Goal: Information Seeking & Learning: Check status

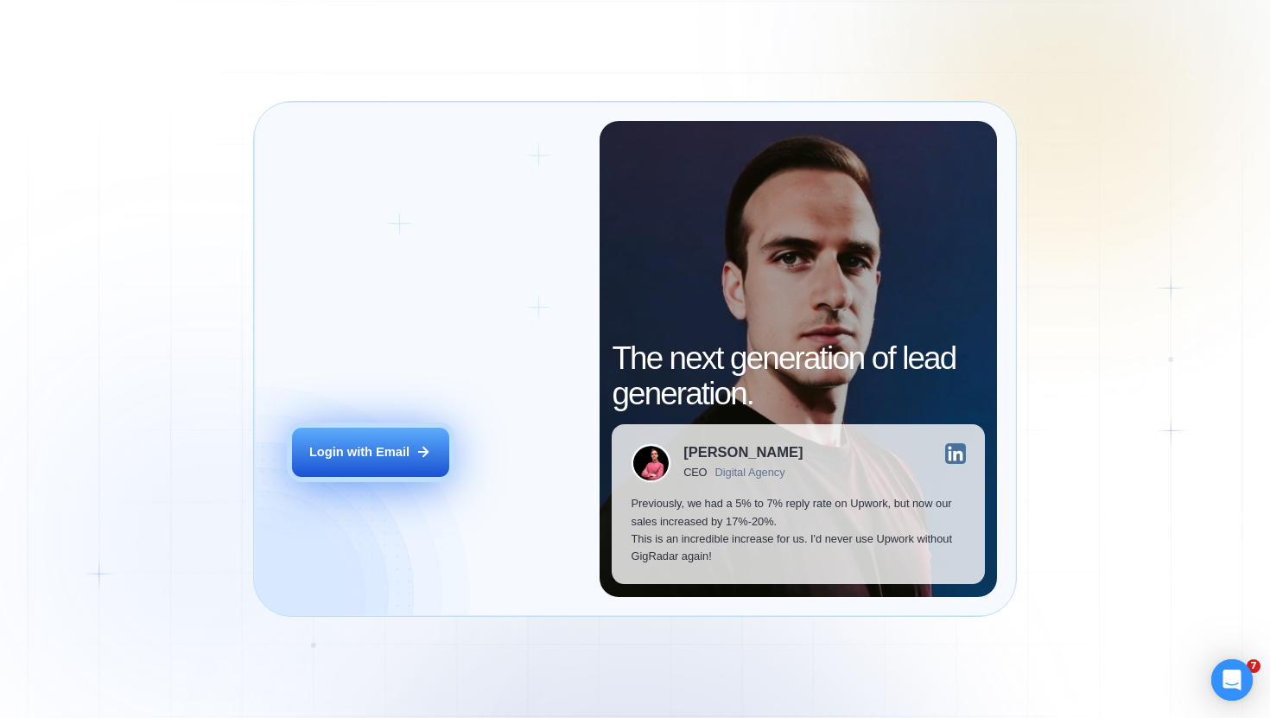
click at [390, 449] on div "Login with Email" at bounding box center [359, 451] width 100 height 17
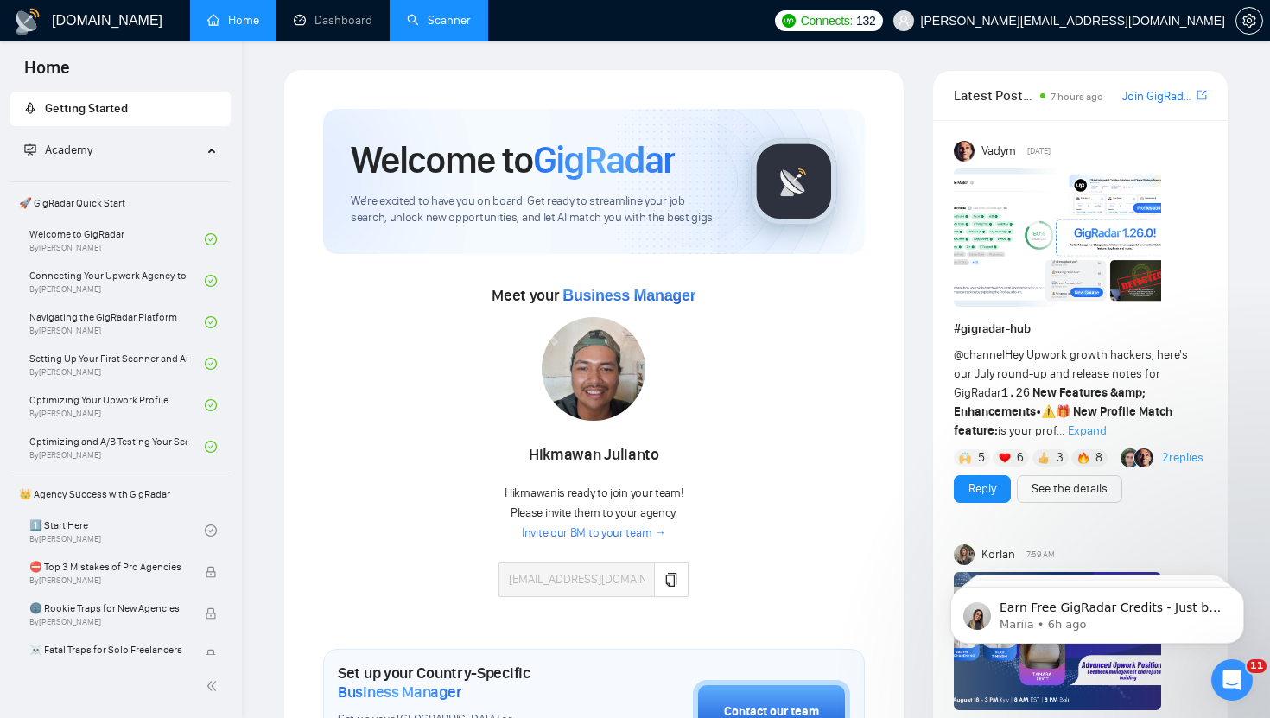
click at [430, 28] on link "Scanner" at bounding box center [439, 20] width 64 height 15
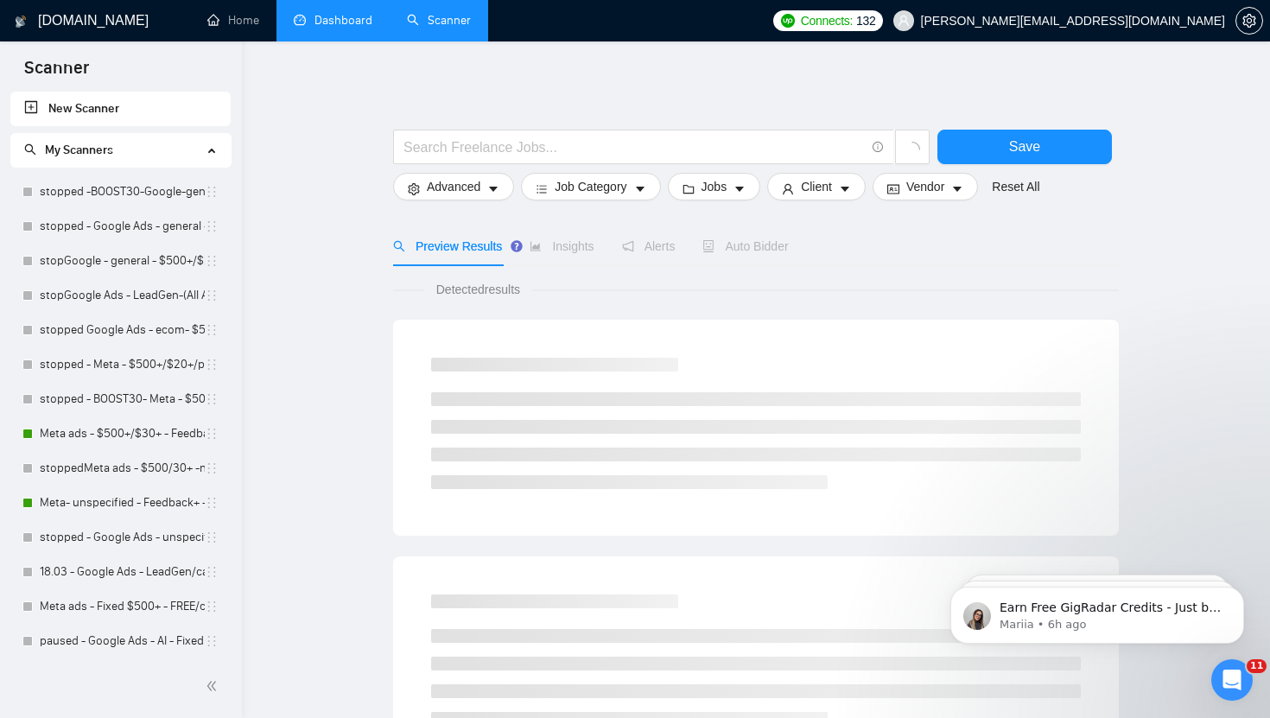
click at [333, 25] on link "Dashboard" at bounding box center [333, 20] width 79 height 15
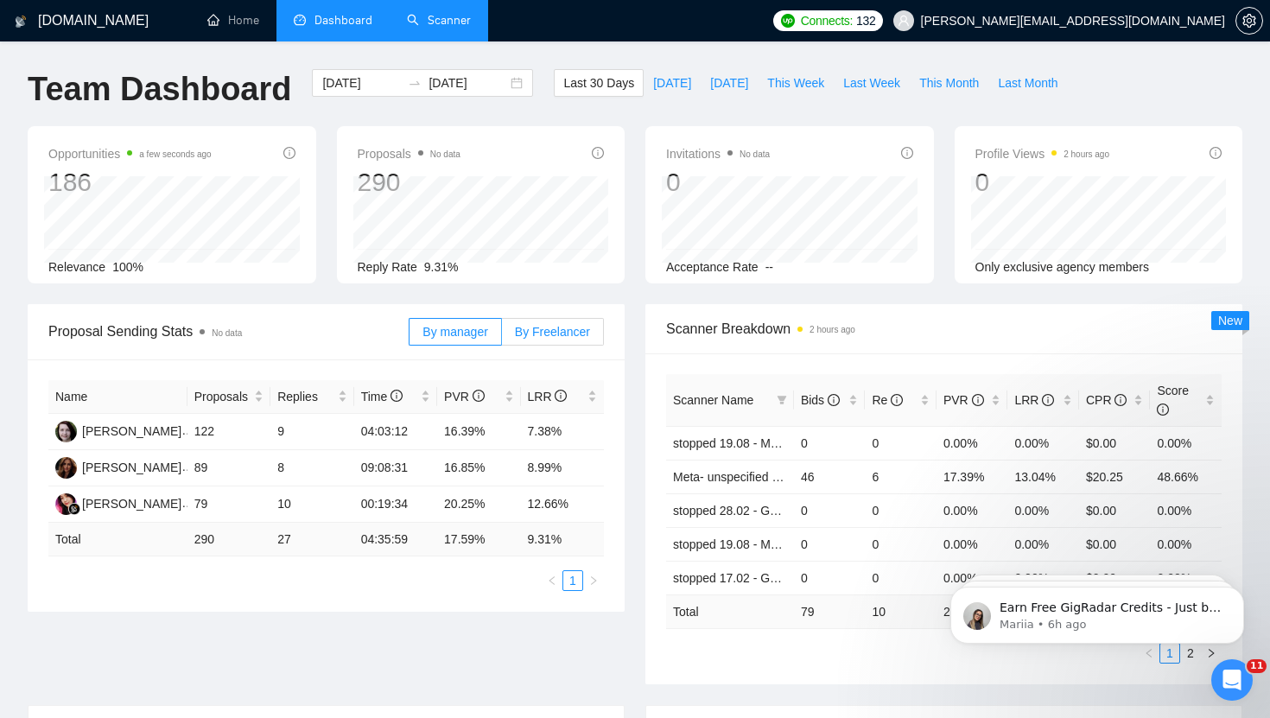
click at [524, 321] on label "By Freelancer" at bounding box center [553, 332] width 102 height 28
click at [502, 336] on input "By Freelancer" at bounding box center [502, 336] width 0 height 0
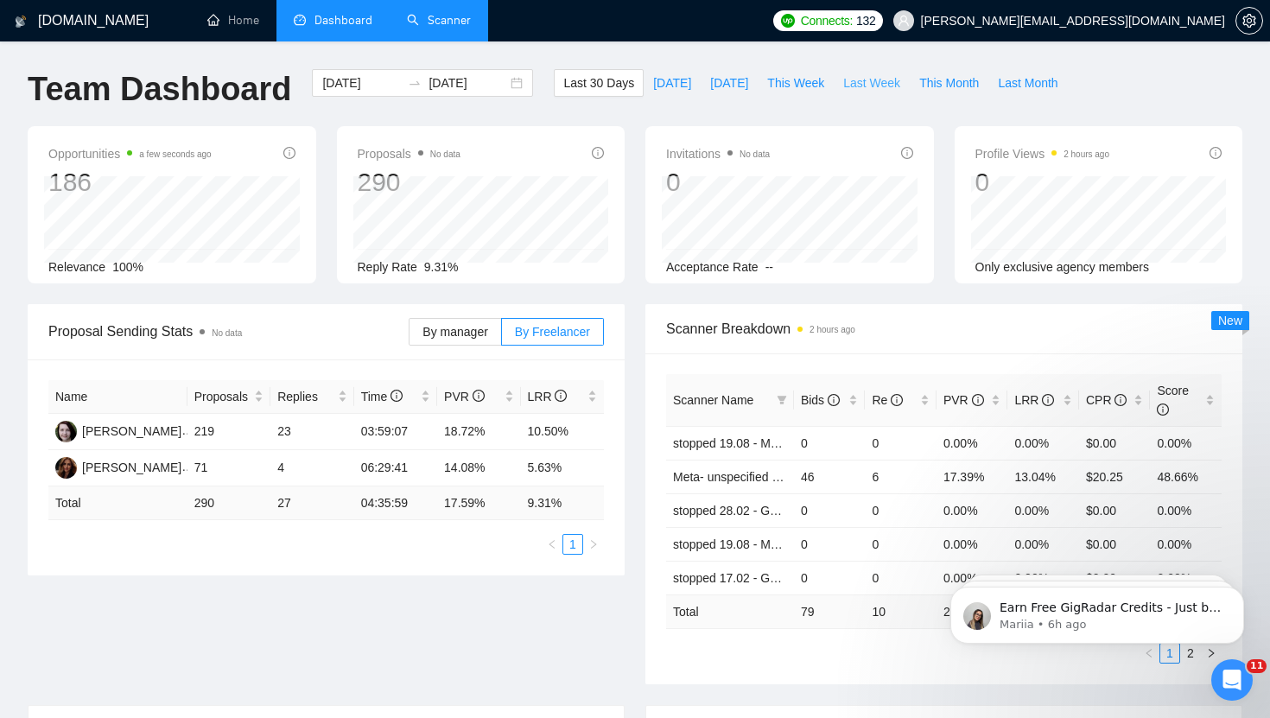
click at [861, 80] on span "Last Week" at bounding box center [871, 82] width 57 height 19
type input "2025-08-11"
type input "2025-08-17"
click at [459, 333] on span "By manager" at bounding box center [454, 332] width 65 height 14
click at [409, 336] on input "By manager" at bounding box center [409, 336] width 0 height 0
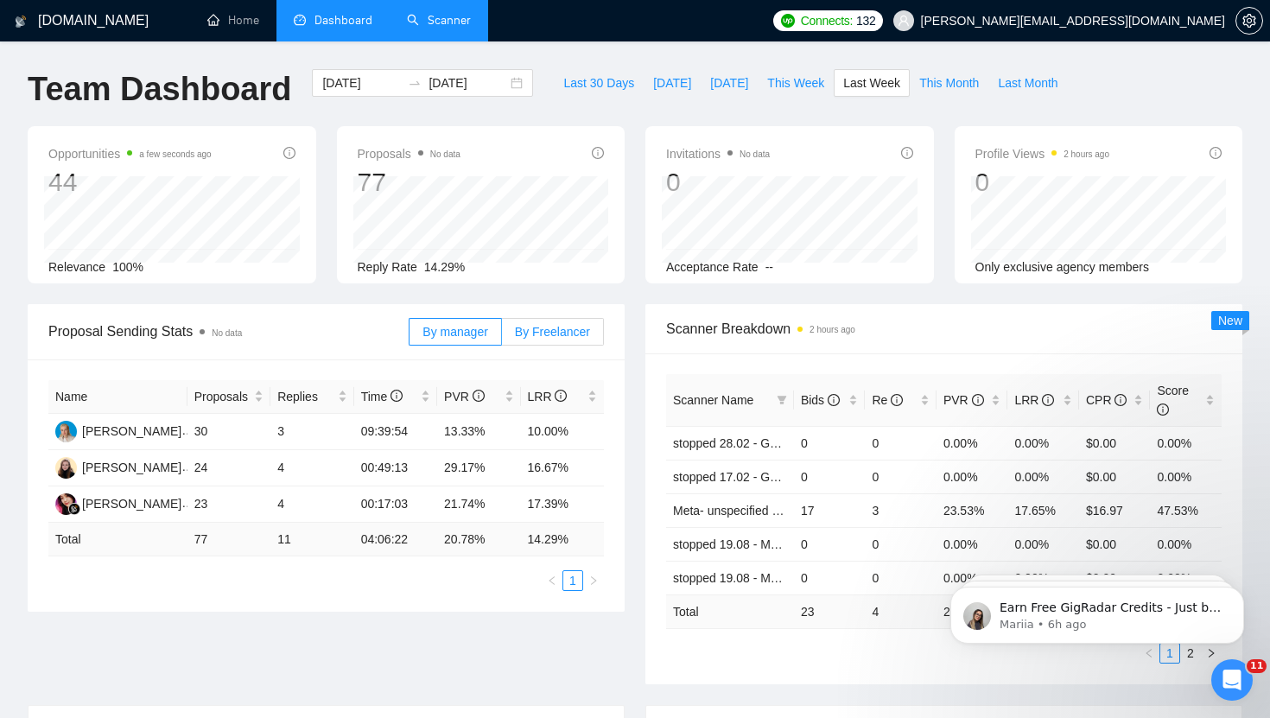
click at [553, 325] on span "By Freelancer" at bounding box center [552, 332] width 75 height 14
click at [502, 336] on input "By Freelancer" at bounding box center [502, 336] width 0 height 0
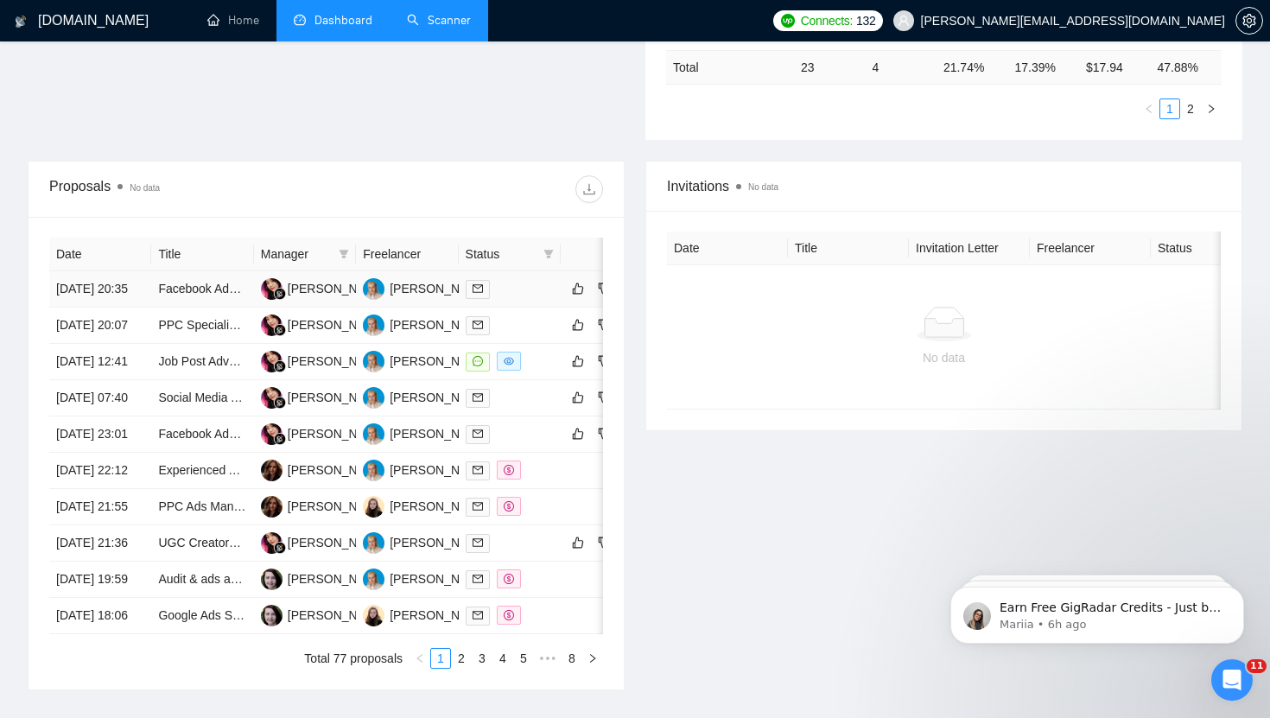
scroll to position [549, 0]
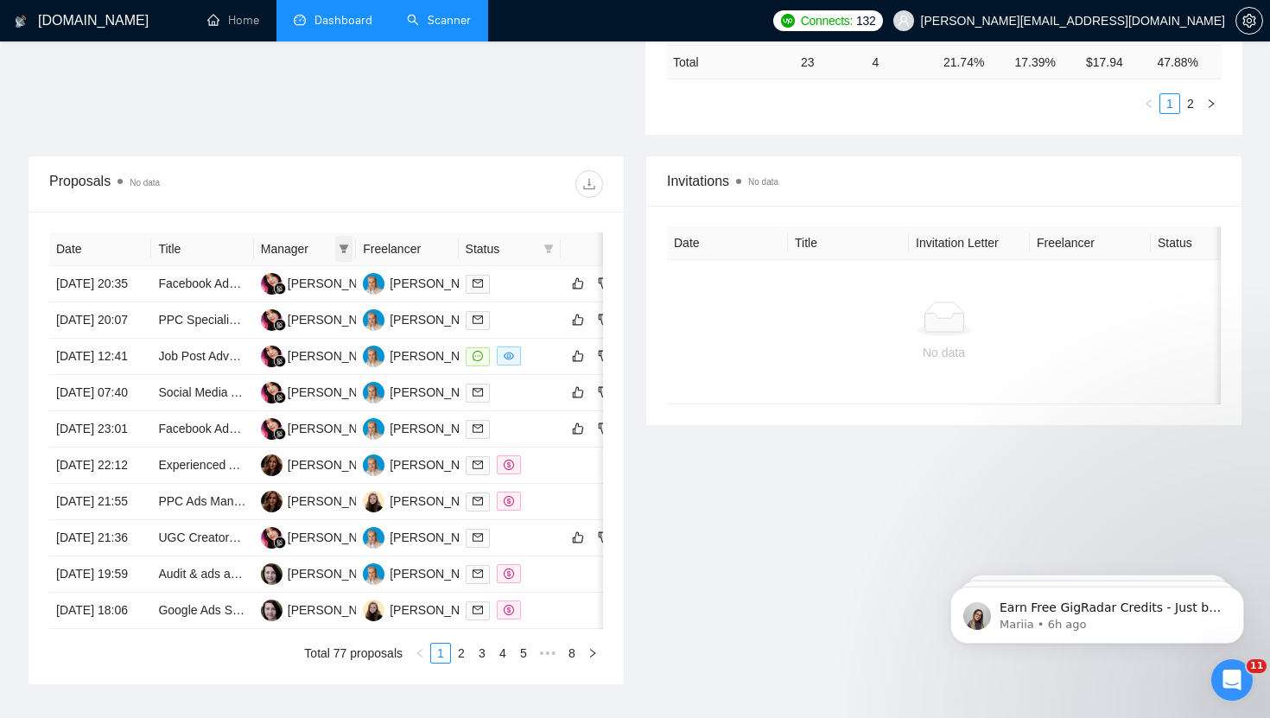
click at [340, 248] on icon "filter" at bounding box center [344, 249] width 10 height 10
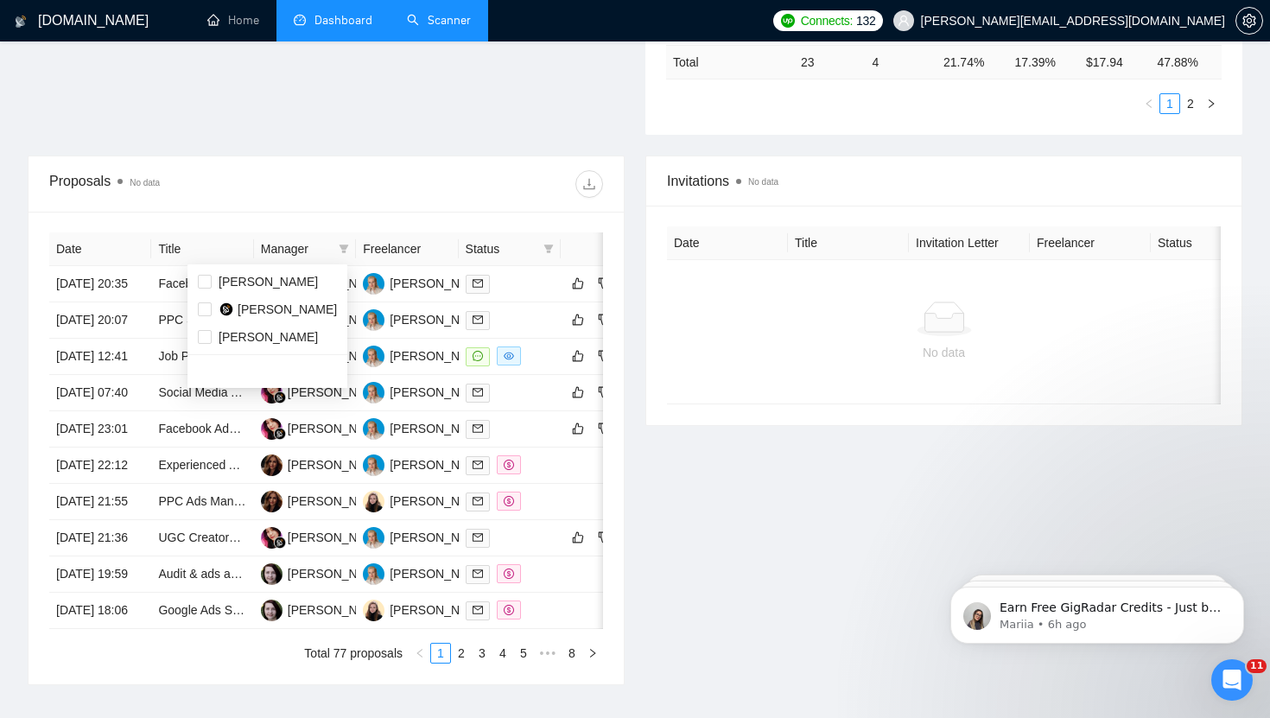
click at [440, 244] on th "Freelancer" at bounding box center [407, 249] width 102 height 34
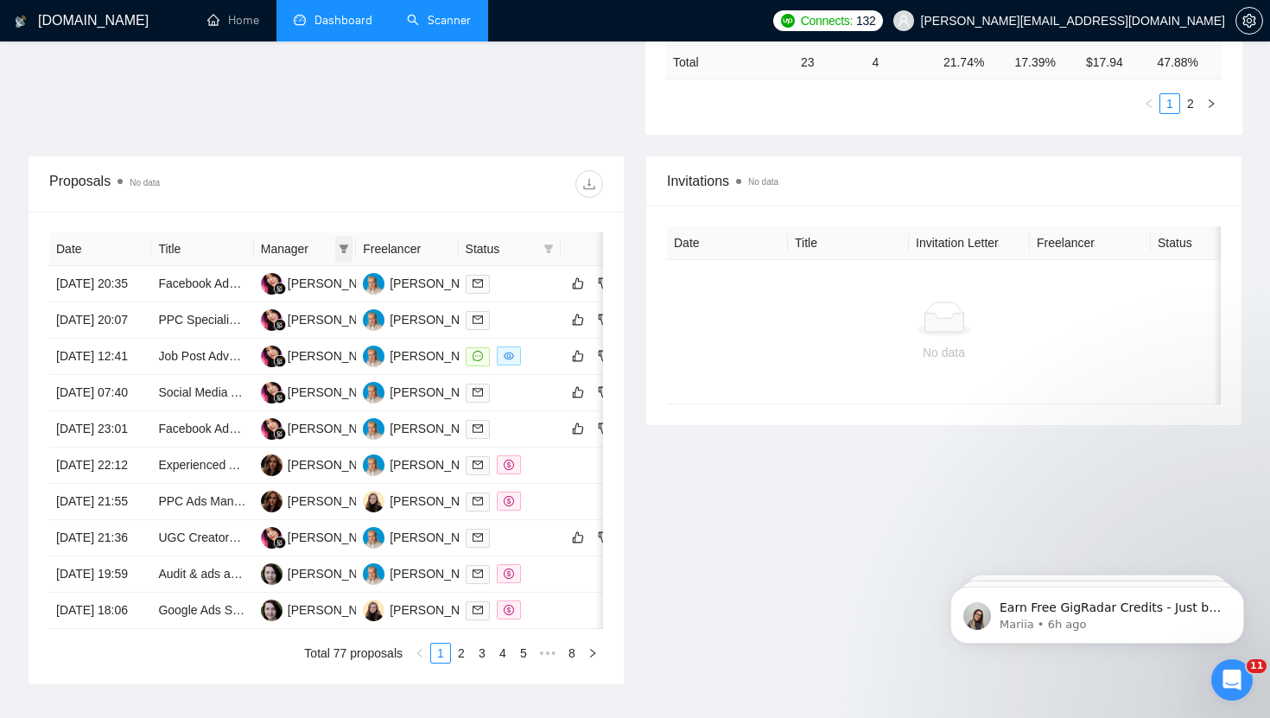
click at [344, 245] on icon "filter" at bounding box center [345, 248] width 10 height 9
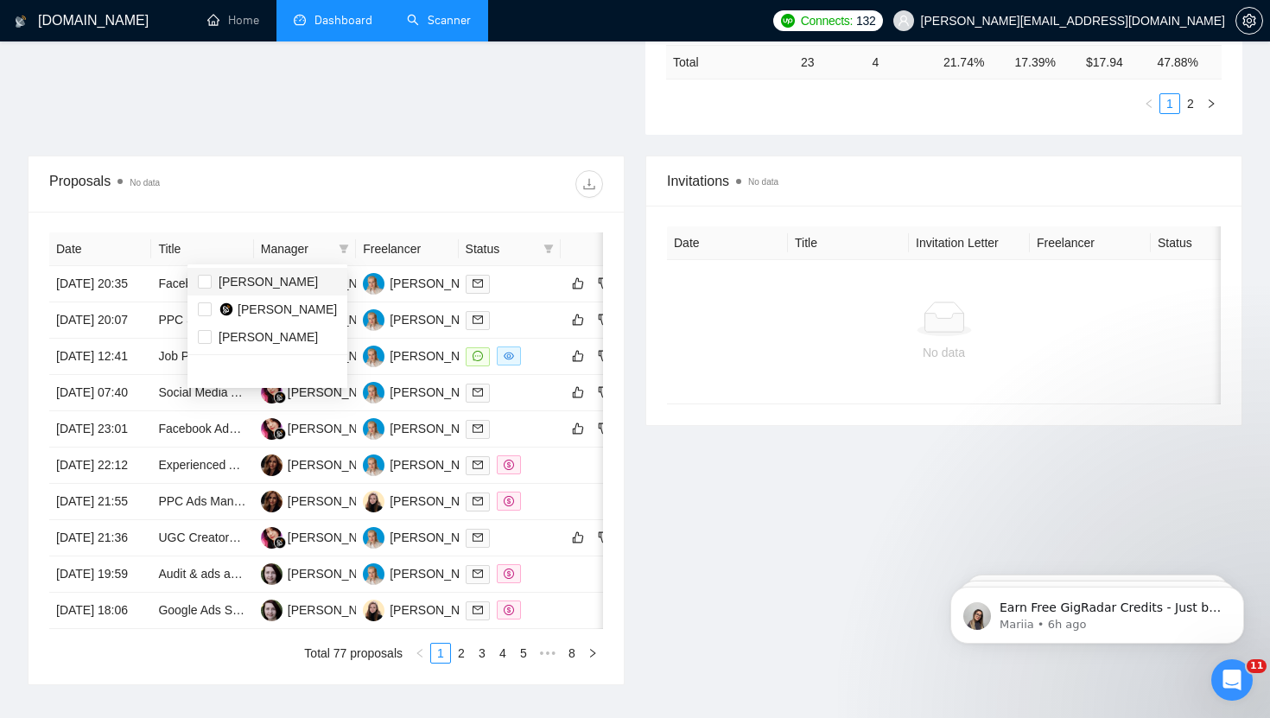
click at [232, 287] on span "Iryna Grytsaenko" at bounding box center [268, 282] width 99 height 14
checkbox input "true"
click at [228, 338] on span "Iryna Khalitova" at bounding box center [268, 337] width 99 height 14
checkbox input "true"
click at [314, 175] on div "Proposals No data" at bounding box center [187, 184] width 277 height 28
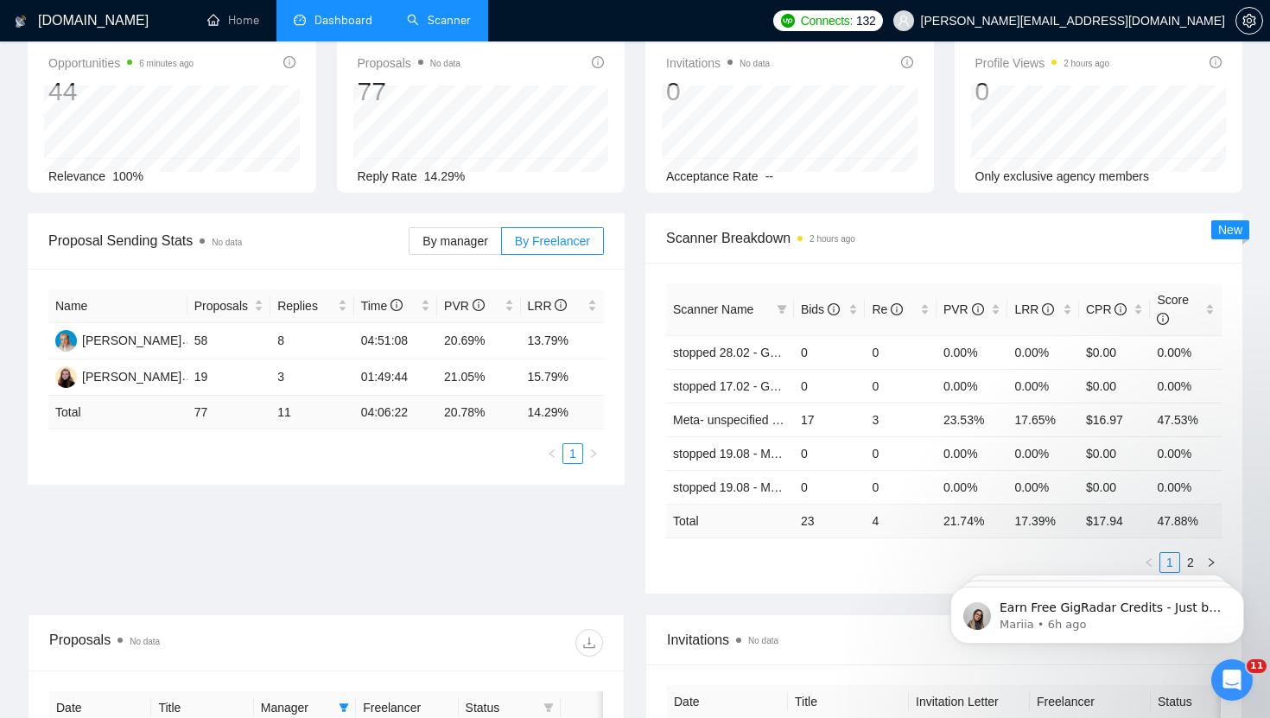
scroll to position [92, 0]
click at [442, 241] on span "By manager" at bounding box center [454, 240] width 65 height 14
click at [409, 244] on input "By manager" at bounding box center [409, 244] width 0 height 0
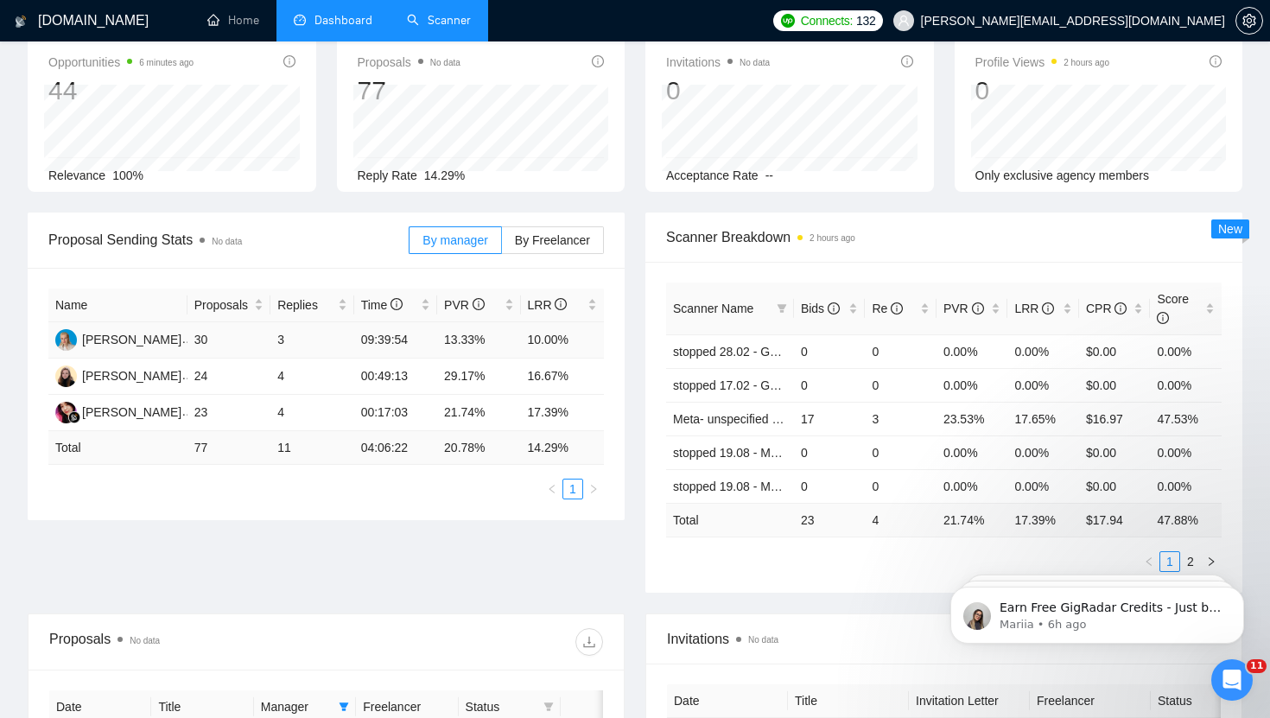
click at [455, 335] on td "13.33%" at bounding box center [478, 340] width 83 height 36
click at [427, 336] on td "09:39:54" at bounding box center [395, 340] width 83 height 36
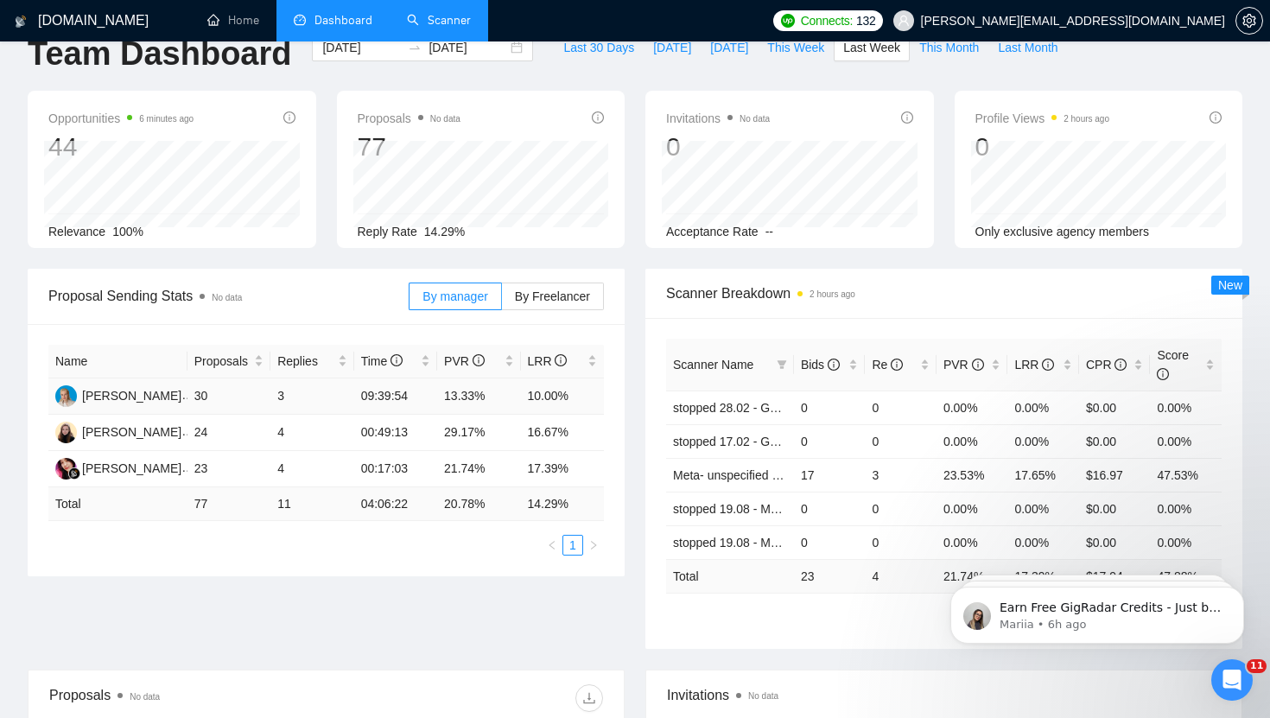
scroll to position [0, 0]
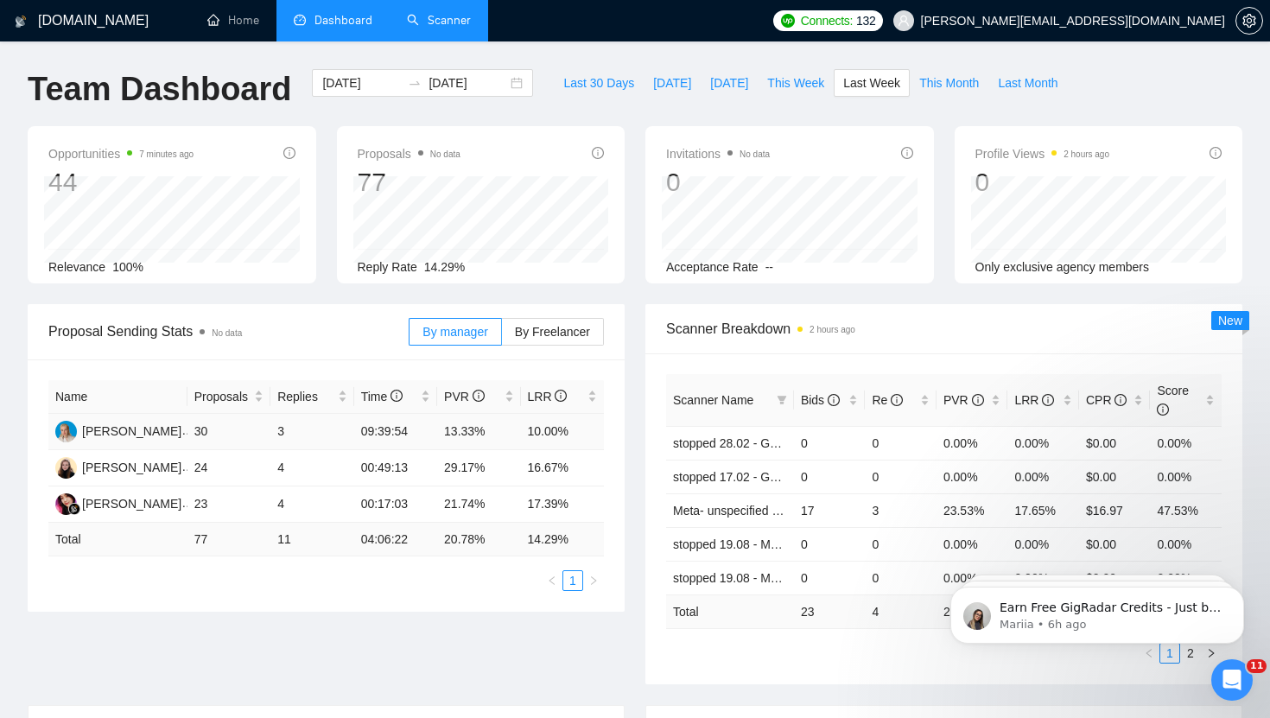
click at [527, 430] on td "10.00%" at bounding box center [563, 432] width 84 height 36
click at [443, 429] on td "13.33%" at bounding box center [478, 432] width 83 height 36
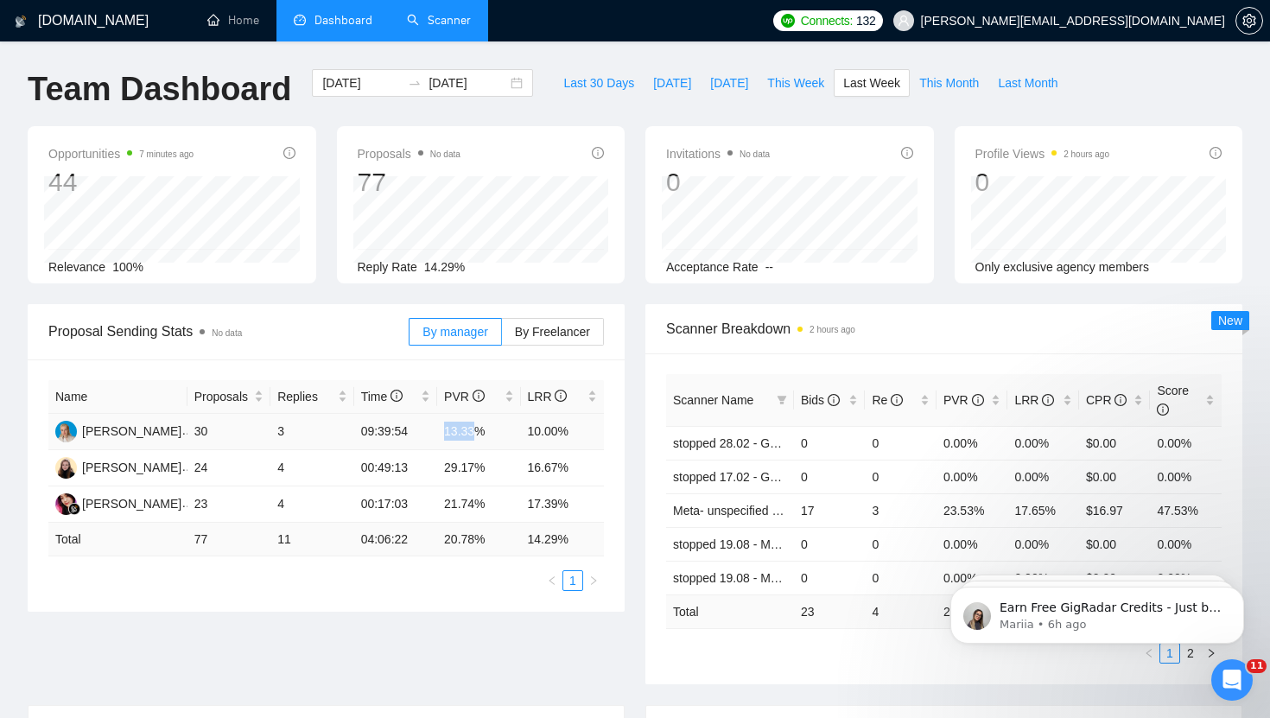
click at [457, 431] on td "13.33%" at bounding box center [478, 432] width 83 height 36
